Goal: Information Seeking & Learning: Find specific fact

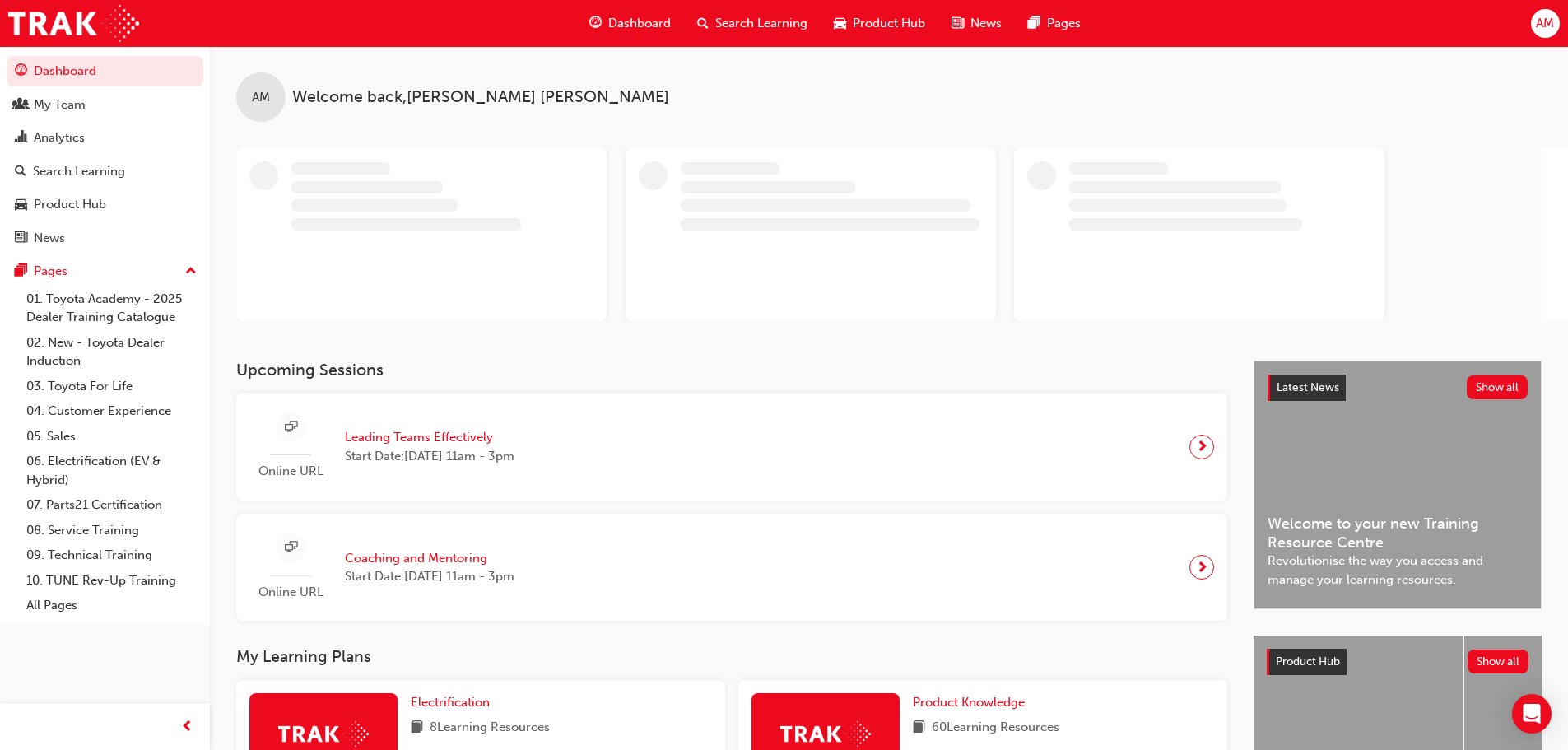
click at [781, 23] on span "Search Learning" at bounding box center [762, 23] width 93 height 19
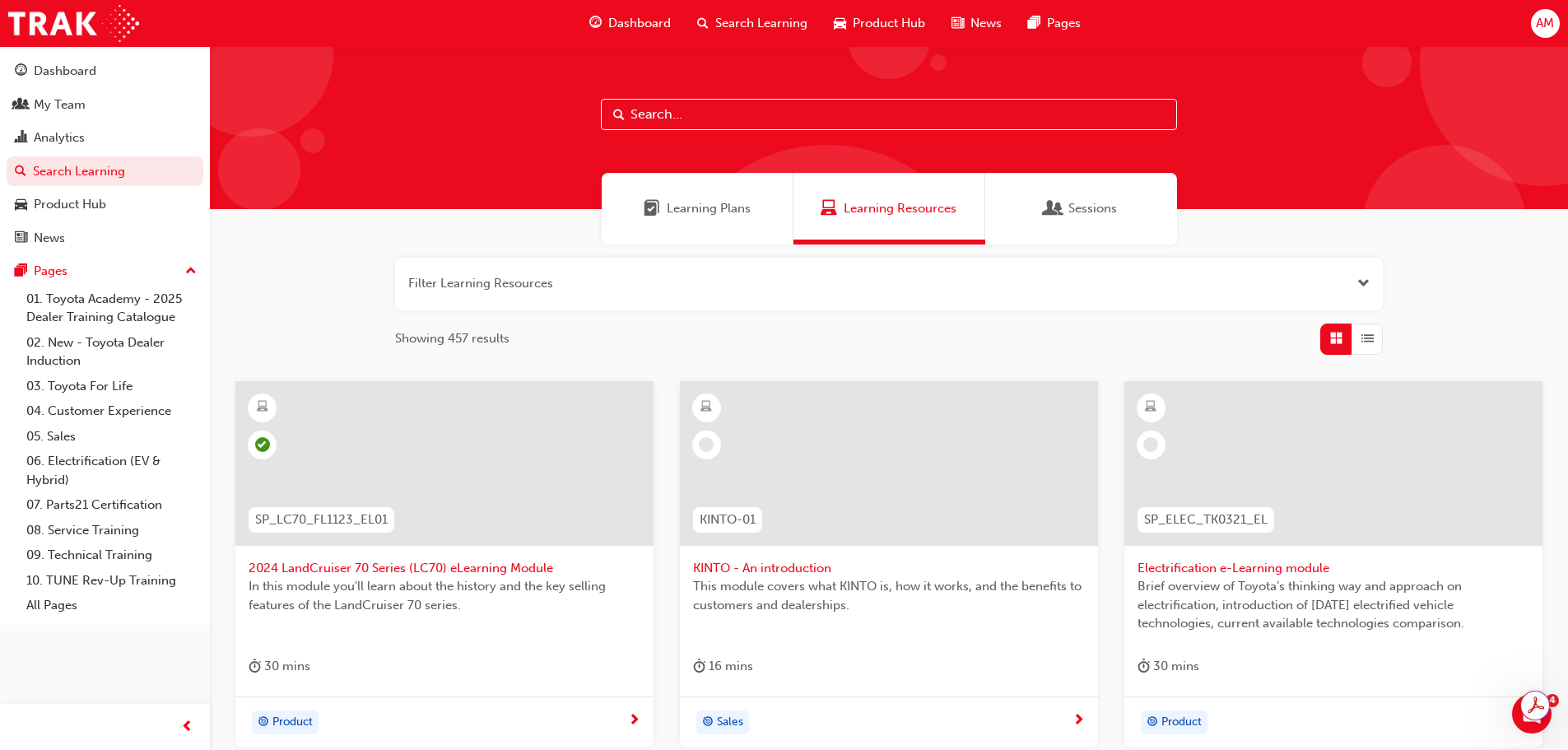
click at [644, 108] on input "text" at bounding box center [890, 114] width 576 height 31
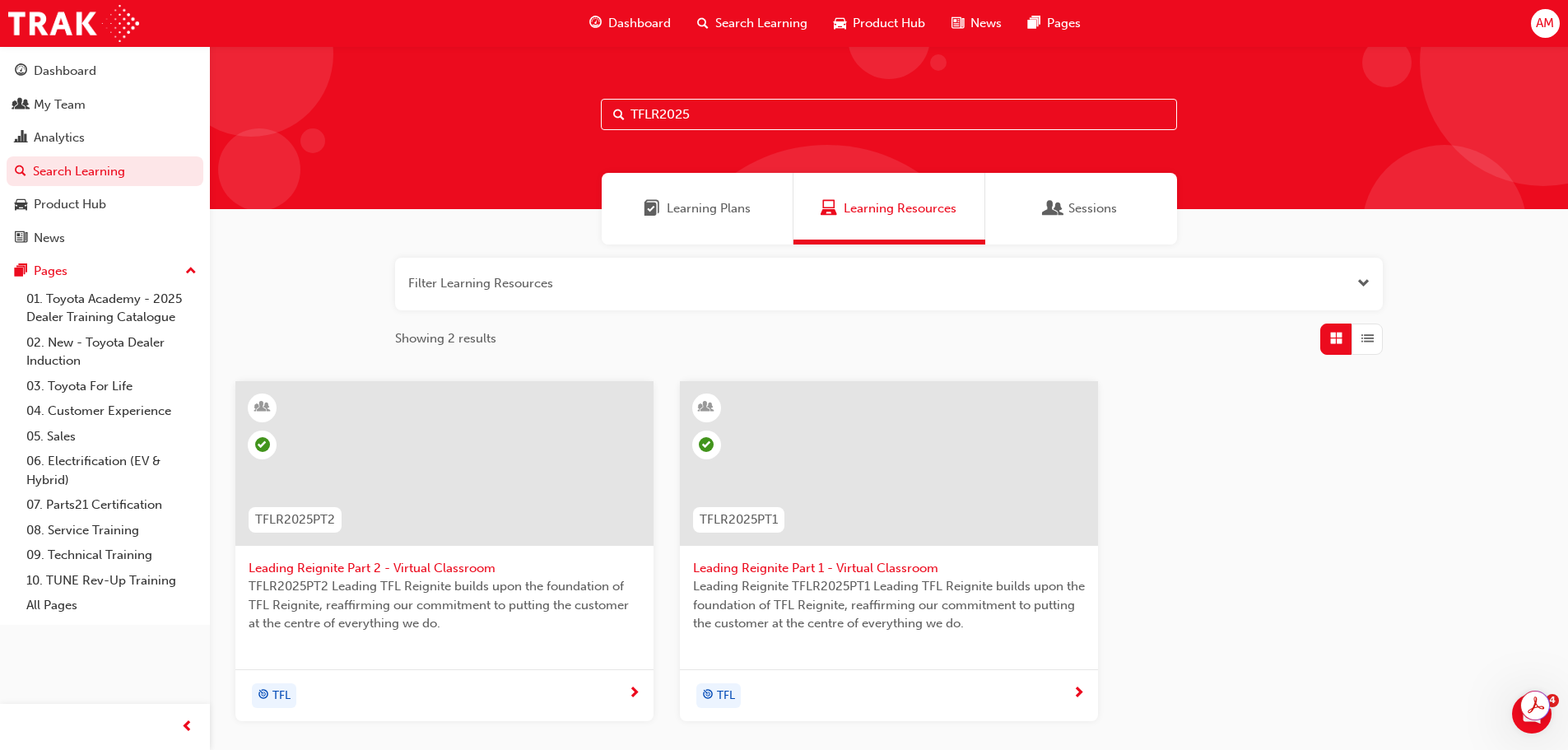
type input "TFLR2025"
